Goal: Transaction & Acquisition: Subscribe to service/newsletter

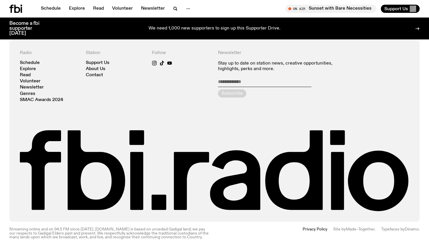
scroll to position [1278, 0]
click at [80, 7] on link "Explore" at bounding box center [76, 9] width 23 height 8
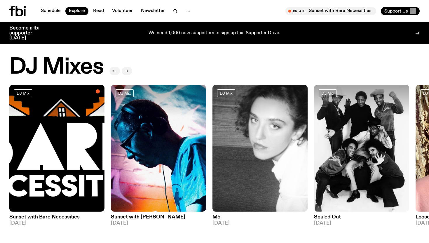
click at [210, 33] on p "We need 1,000 new supporters to sign up this Supporter Drive." at bounding box center [214, 33] width 132 height 5
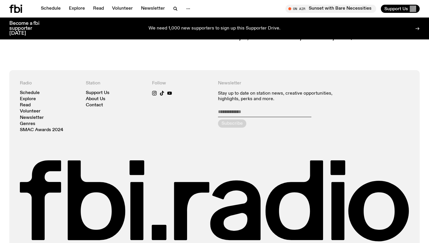
scroll to position [646, 0]
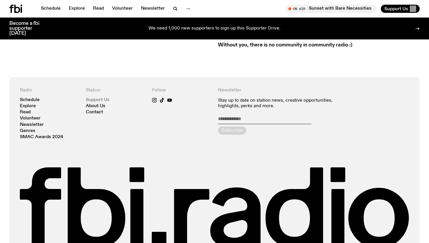
click at [97, 98] on link "Support Us" at bounding box center [98, 100] width 24 height 4
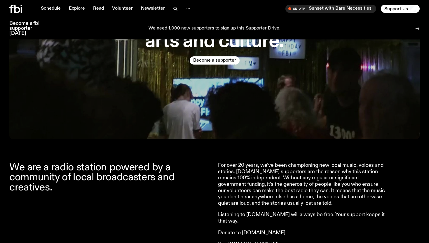
scroll to position [78, 0]
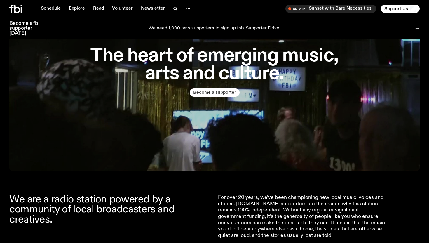
click at [207, 93] on button "Become a supporter" at bounding box center [215, 92] width 50 height 8
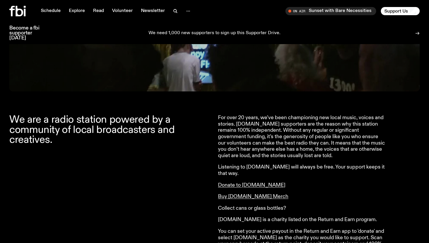
scroll to position [0, 0]
